Goal: Task Accomplishment & Management: Manage account settings

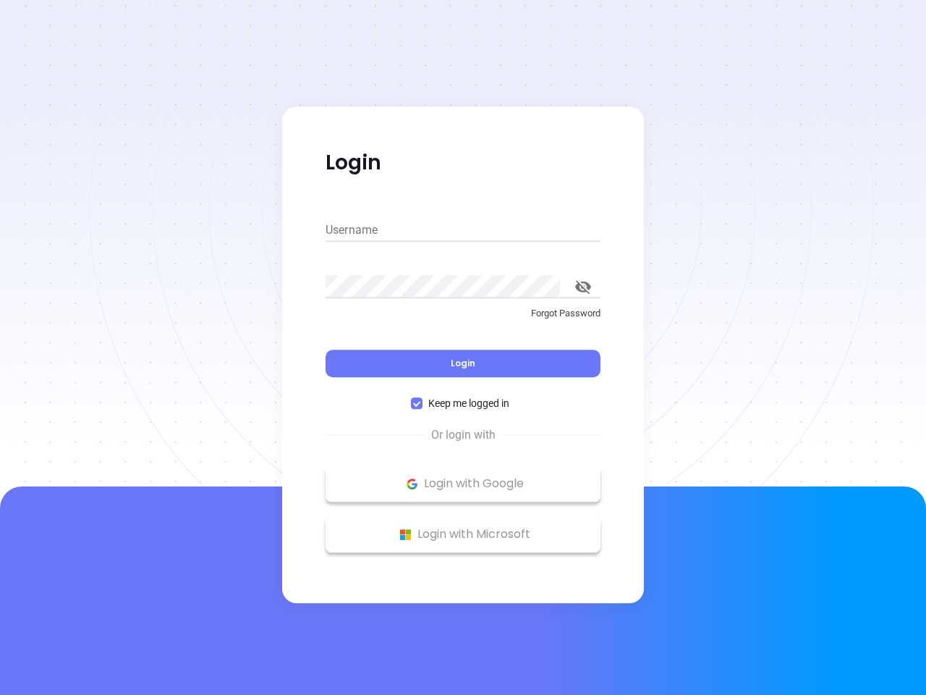
click at [463, 347] on div "Login" at bounding box center [463, 354] width 275 height 45
click at [463, 230] on input "Username" at bounding box center [463, 230] width 275 height 23
click at [583, 287] on icon "toggle password visibility" at bounding box center [583, 287] width 16 height 14
click at [463, 363] on span "Login" at bounding box center [463, 363] width 25 height 12
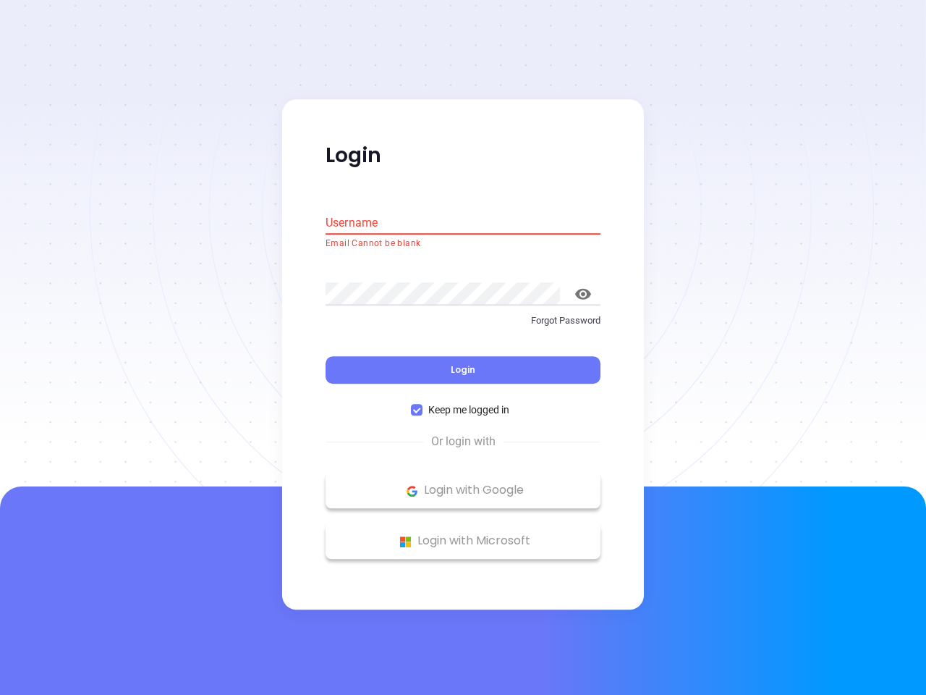
click at [463, 403] on span "Keep me logged in" at bounding box center [469, 410] width 93 height 16
click at [423, 405] on input "Keep me logged in" at bounding box center [417, 411] width 12 height 12
checkbox input "false"
click at [463, 483] on p "Login with Google" at bounding box center [463, 491] width 261 height 22
click at [463, 534] on p "Login with Microsoft" at bounding box center [463, 542] width 261 height 22
